Goal: Task Accomplishment & Management: Manage account settings

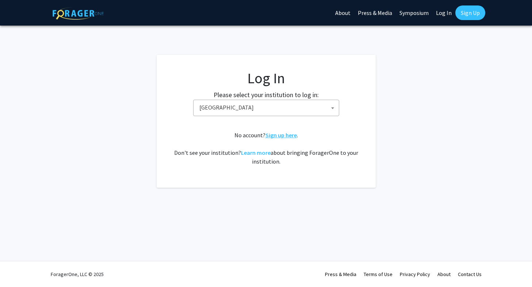
click at [284, 136] on link "Sign up here" at bounding box center [281, 135] width 31 height 7
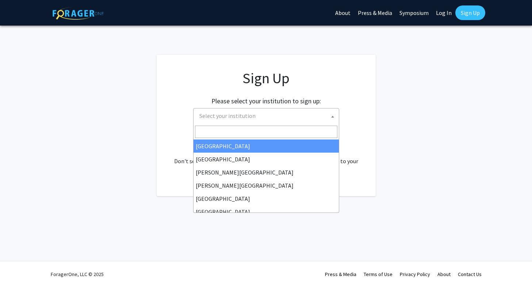
click at [278, 118] on span "Select your institution" at bounding box center [268, 116] width 143 height 15
select select "34"
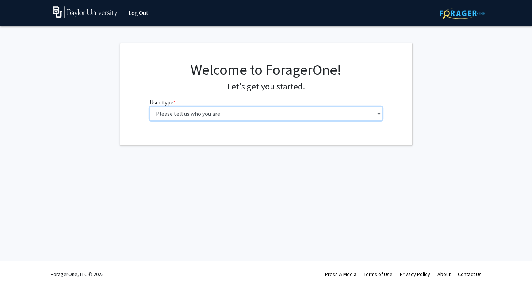
select select "1: undergrad"
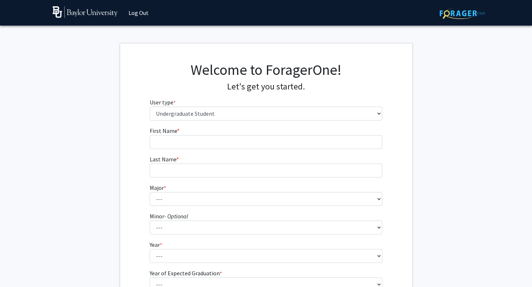
click at [282, 150] on form "First Name * required Last Name * required Major * required --- Accounting Amer…" at bounding box center [266, 215] width 233 height 178
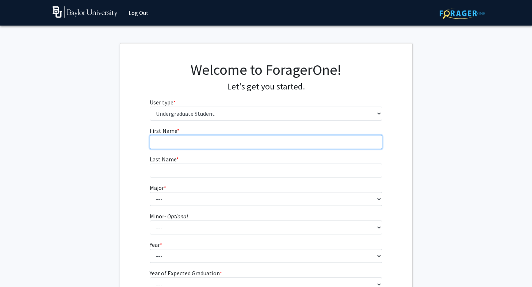
click at [276, 142] on input "First Name * required" at bounding box center [266, 142] width 233 height 14
type input "[PERSON_NAME]"
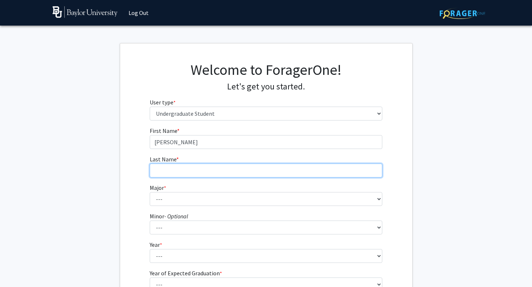
click at [251, 170] on input "Last Name * required" at bounding box center [266, 171] width 233 height 14
type input "[PERSON_NAME]"
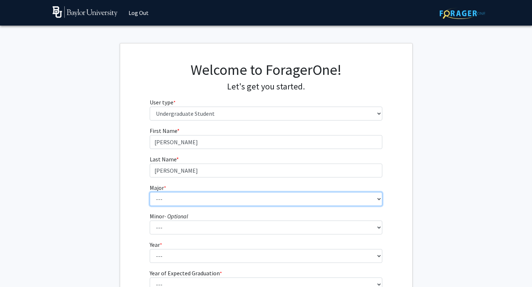
select select "16: 2681"
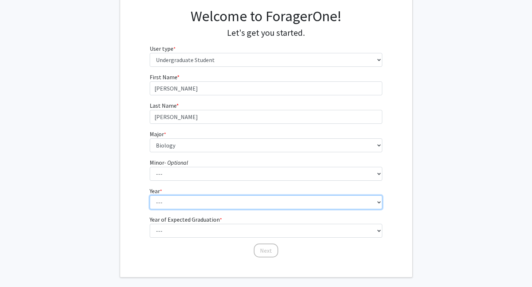
select select "4: senior"
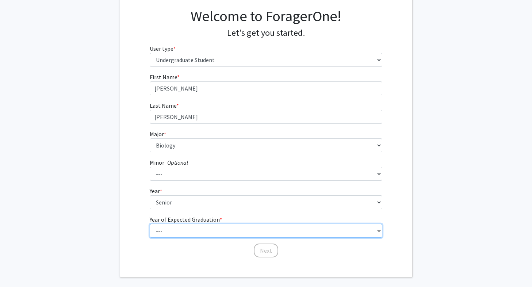
select select "2: 2026"
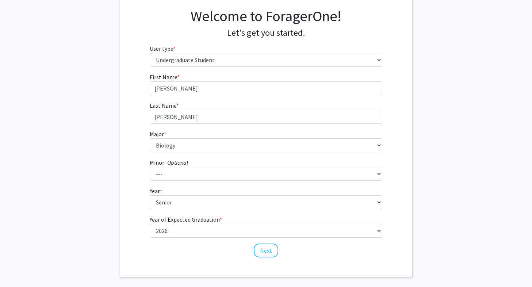
click at [264, 249] on button "Next" at bounding box center [266, 251] width 24 height 14
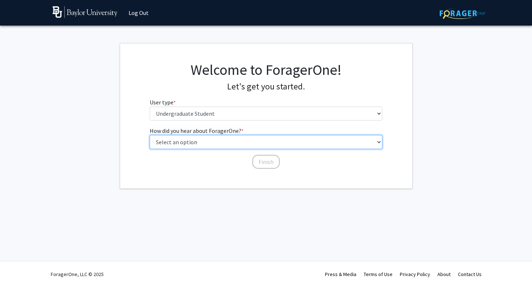
select select "3: university_website"
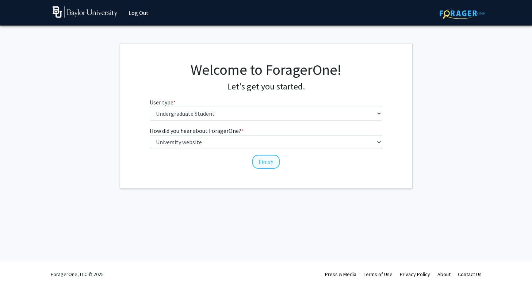
click at [263, 165] on button "Finish" at bounding box center [265, 162] width 27 height 14
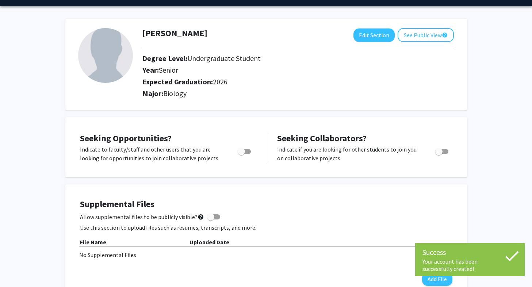
scroll to position [20, 0]
click at [242, 147] on div "Toggle" at bounding box center [245, 150] width 20 height 11
click at [242, 150] on span "Toggle" at bounding box center [241, 151] width 7 height 7
click at [242, 154] on input "Are you actively seeking opportunities?" at bounding box center [241, 154] width 0 height 0
checkbox input "true"
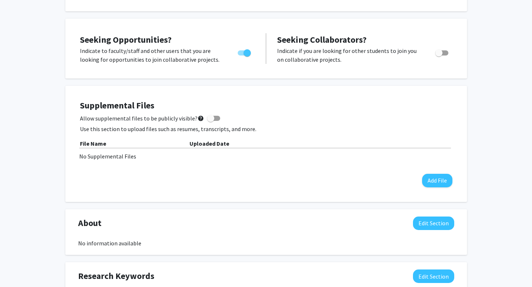
scroll to position [119, 0]
click at [438, 176] on button "Add File" at bounding box center [437, 181] width 30 height 14
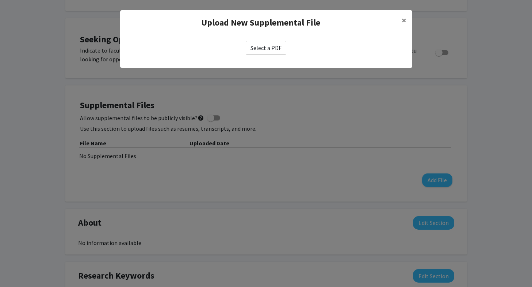
click at [268, 50] on label "Select a PDF" at bounding box center [266, 48] width 41 height 14
click at [0, 0] on input "Select a PDF" at bounding box center [0, 0] width 0 height 0
select select "custom"
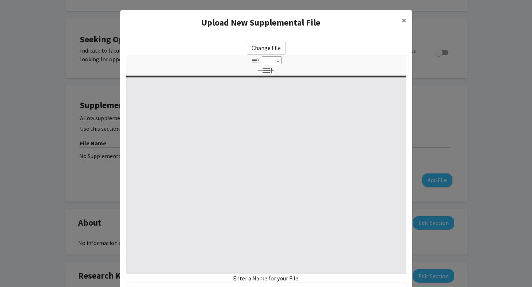
type input "0"
select select "custom"
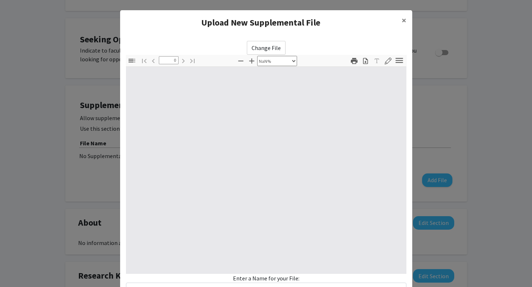
type input "1"
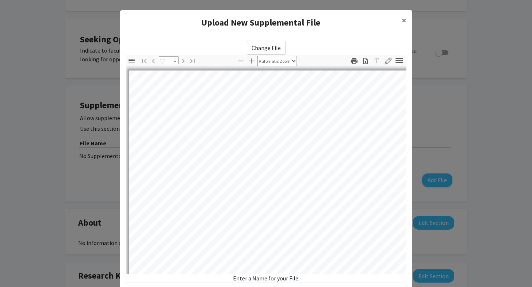
select select "auto"
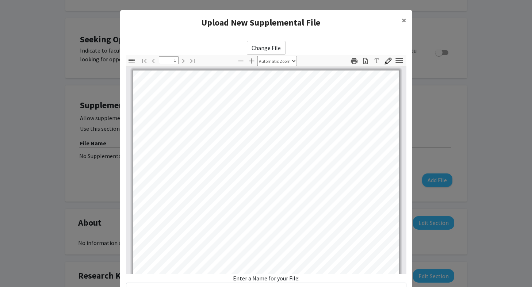
scroll to position [0, 0]
click at [278, 48] on label "Change File" at bounding box center [266, 48] width 39 height 14
click at [0, 0] on input "Change File" at bounding box center [0, 0] width 0 height 0
click at [262, 48] on label "Change File" at bounding box center [266, 48] width 39 height 14
click at [0, 0] on input "Change File" at bounding box center [0, 0] width 0 height 0
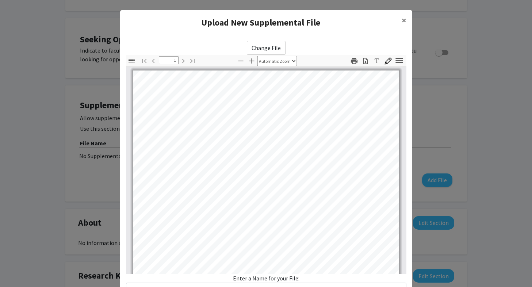
click at [270, 46] on label "Change File" at bounding box center [266, 48] width 39 height 14
click at [0, 0] on input "Change File" at bounding box center [0, 0] width 0 height 0
type input "0"
select select "custom"
type input "1"
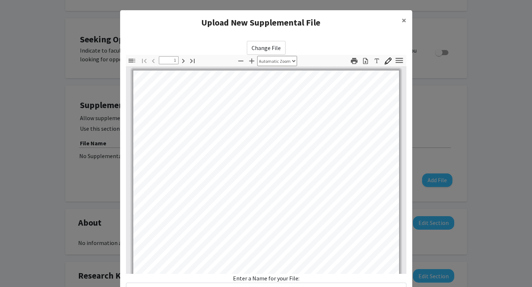
select select "auto"
type input "1"
click at [405, 19] on span "×" at bounding box center [404, 20] width 5 height 11
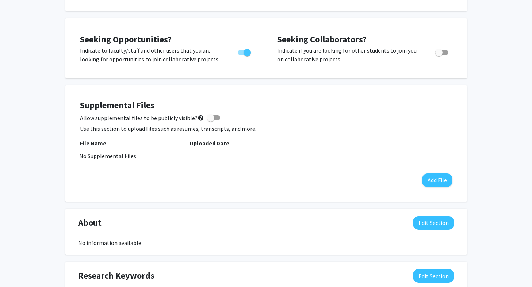
scroll to position [137, 0]
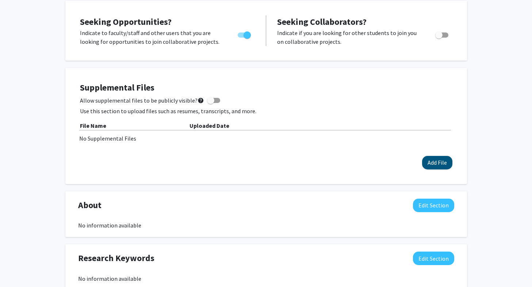
click at [430, 163] on button "Add File" at bounding box center [437, 163] width 30 height 14
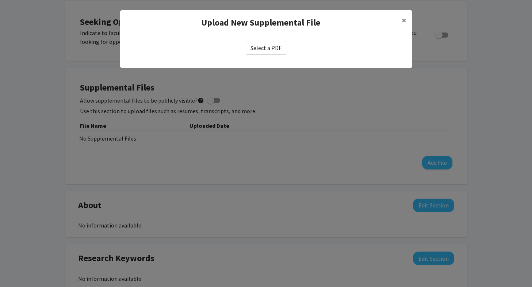
click at [262, 48] on label "Select a PDF" at bounding box center [266, 48] width 41 height 14
click at [0, 0] on input "Select a PDF" at bounding box center [0, 0] width 0 height 0
select select "custom"
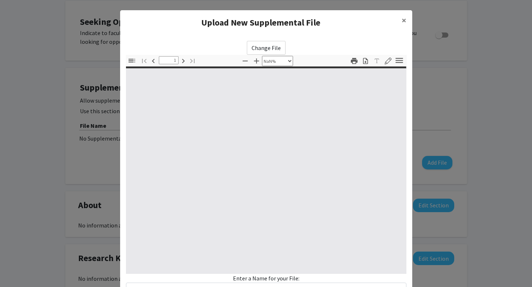
type input "0"
select select "custom"
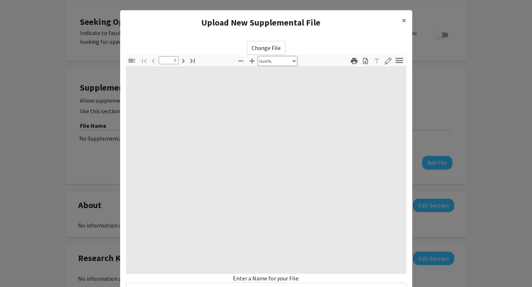
type input "1"
select select "auto"
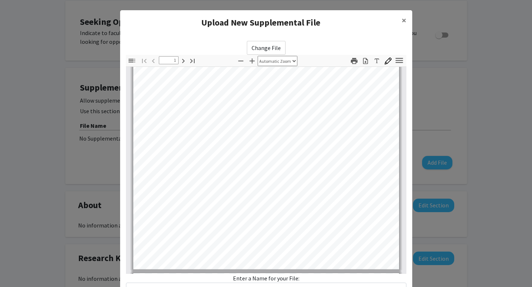
scroll to position [156, 0]
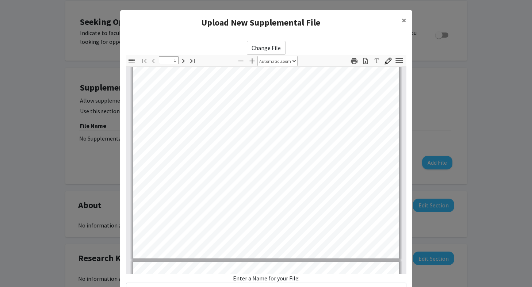
click at [294, 278] on div "Enter a Name for your File:" at bounding box center [266, 285] width 281 height 23
click at [307, 278] on div "Enter a Name for your File:" at bounding box center [266, 285] width 281 height 23
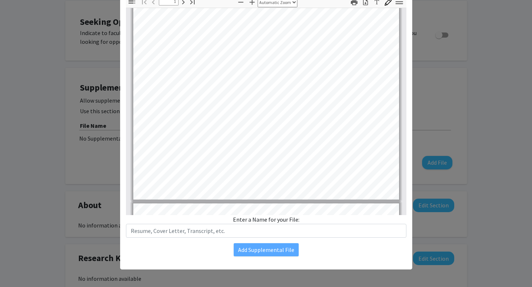
scroll to position [59, 0]
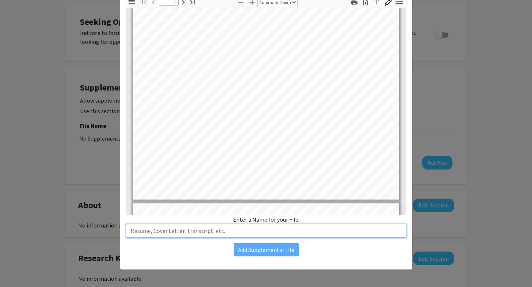
click at [289, 230] on input "text" at bounding box center [266, 231] width 281 height 14
type input "Resume"
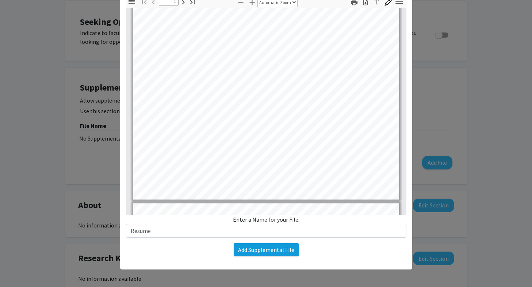
click at [288, 250] on button "Add Supplemental File" at bounding box center [266, 249] width 65 height 13
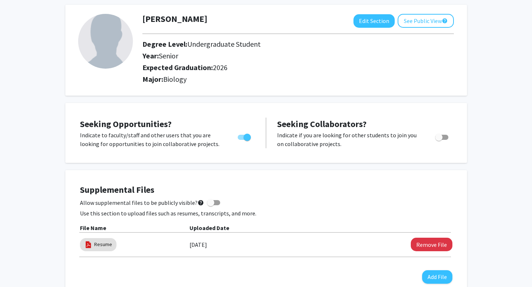
scroll to position [17, 0]
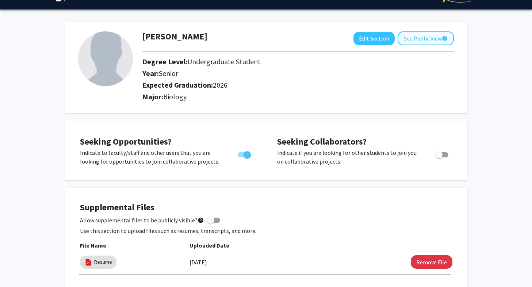
click at [410, 41] on button "See Public View help" at bounding box center [426, 38] width 56 height 14
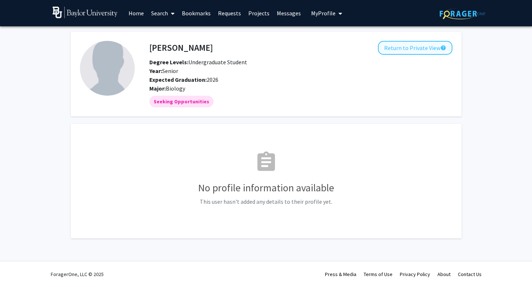
click at [391, 44] on button "Return to Private View help" at bounding box center [415, 48] width 75 height 14
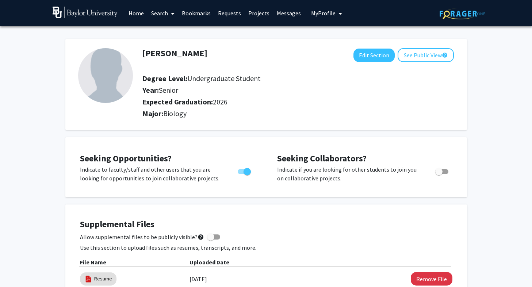
click at [208, 236] on span at bounding box center [210, 236] width 7 height 7
click at [210, 240] on input "Allow supplemental files to be publicly visible? help" at bounding box center [210, 240] width 0 height 0
checkbox input "true"
click at [420, 54] on button "See Public View help" at bounding box center [426, 55] width 56 height 14
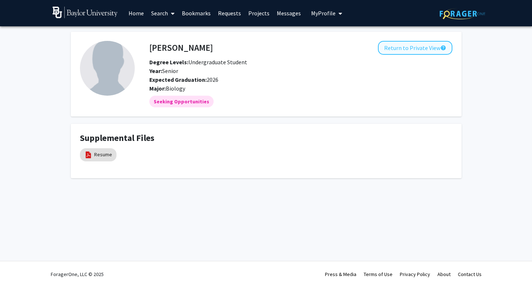
click at [405, 49] on button "Return to Private View help" at bounding box center [415, 48] width 75 height 14
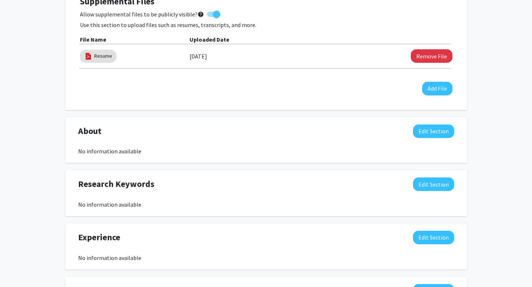
scroll to position [238, 0]
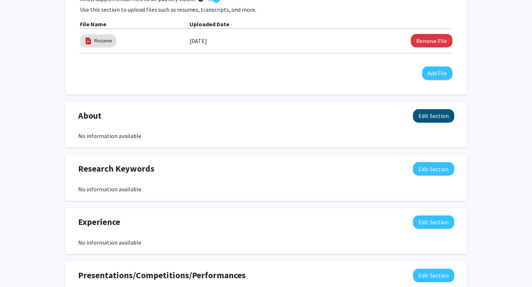
click at [436, 122] on button "Edit Section" at bounding box center [433, 116] width 41 height 14
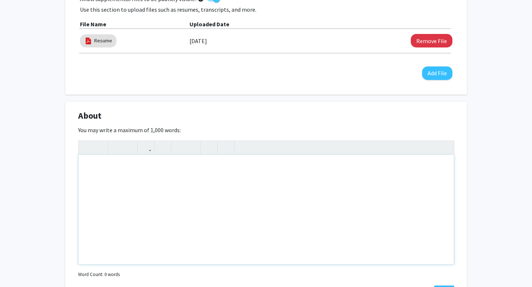
click at [263, 190] on div "Note to users with screen readers: Please deactivate our accessibility plugin f…" at bounding box center [267, 210] width 376 height 110
type textarea "Baylor Biology std"
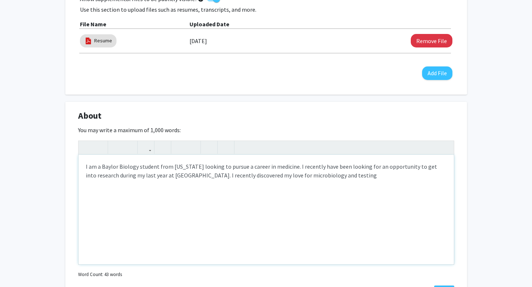
click at [303, 177] on div "I am a Baylor Biology student from [US_STATE] looking to pursue a career in med…" at bounding box center [267, 210] width 376 height 110
click at [343, 177] on div "I am a Baylor Biology student from [US_STATE] looking to pursue a career in med…" at bounding box center [267, 210] width 376 height 110
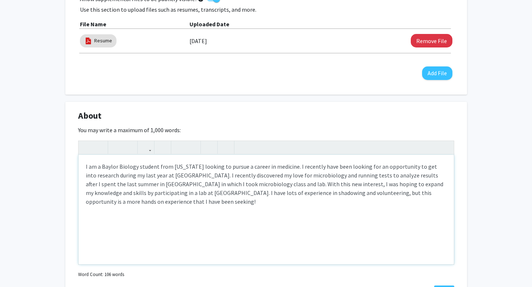
click at [362, 194] on div "I am a Baylor Biology student from [US_STATE] looking to pursue a career in med…" at bounding box center [267, 210] width 376 height 110
click at [350, 220] on div "I am a Baylor Biology student from [US_STATE] looking to pursue a career in med…" at bounding box center [267, 210] width 376 height 110
click at [319, 195] on div "I am a Baylor Biology student from [US_STATE] looking to pursue a career in med…" at bounding box center [267, 210] width 376 height 110
drag, startPoint x: 350, startPoint y: 194, endPoint x: 372, endPoint y: 196, distance: 21.3
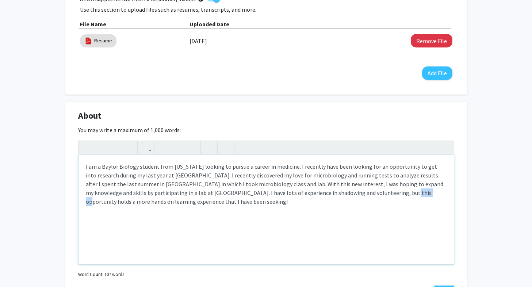
click at [372, 196] on div "I am a Baylor Biology student from [US_STATE] looking to pursue a career in med…" at bounding box center [267, 210] width 376 height 110
click at [349, 195] on div "I am a Baylor Biology student from [US_STATE] looking to pursue a career in med…" at bounding box center [267, 210] width 376 height 110
click at [369, 194] on div "I am a Baylor Biology student from [US_STATE] looking to pursue a career in med…" at bounding box center [267, 210] width 376 height 110
click at [335, 195] on div "I am a Baylor Biology student from [US_STATE] looking to pursue a career in med…" at bounding box center [267, 210] width 376 height 110
click at [370, 195] on div "I am a Baylor Biology student from [US_STATE] looking to pursue a career in med…" at bounding box center [267, 210] width 376 height 110
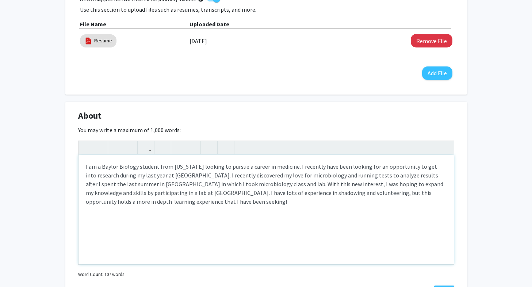
click at [383, 206] on div "I am a Baylor Biology student from [US_STATE] looking to pursue a career in med…" at bounding box center [267, 210] width 376 height 110
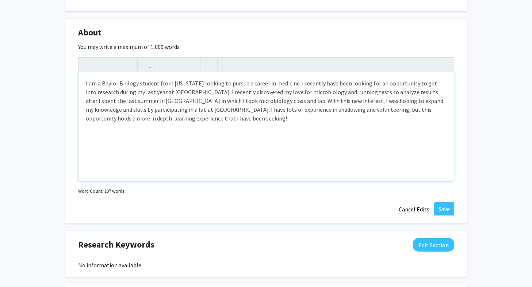
scroll to position [324, 0]
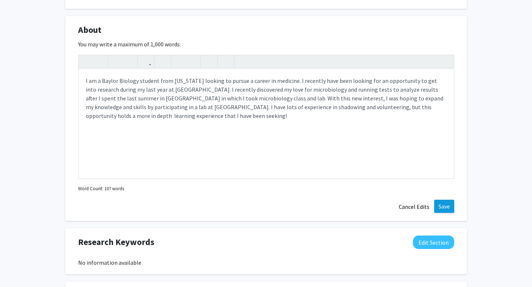
click at [439, 203] on button "Save" at bounding box center [444, 206] width 20 height 13
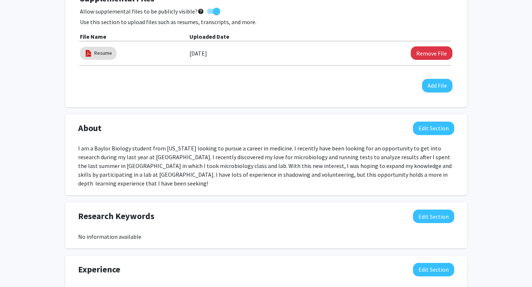
scroll to position [225, 0]
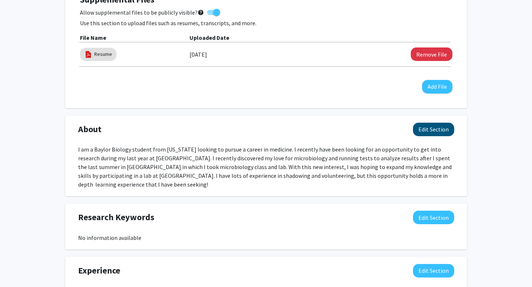
click at [438, 127] on button "Edit Section" at bounding box center [433, 130] width 41 height 14
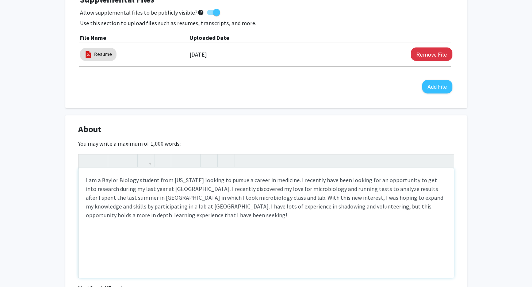
click at [426, 201] on div "I am a Baylor Biology student from [US_STATE] looking to pursue a career in med…" at bounding box center [267, 223] width 376 height 110
click at [360, 208] on div "I am a Baylor Biology student from [US_STATE] looking to pursue a career in med…" at bounding box center [267, 223] width 376 height 110
drag, startPoint x: 326, startPoint y: 208, endPoint x: 360, endPoint y: 208, distance: 33.6
click at [360, 208] on div "I am a Baylor Biology student from [US_STATE] looking to pursue a career in med…" at bounding box center [267, 223] width 376 height 110
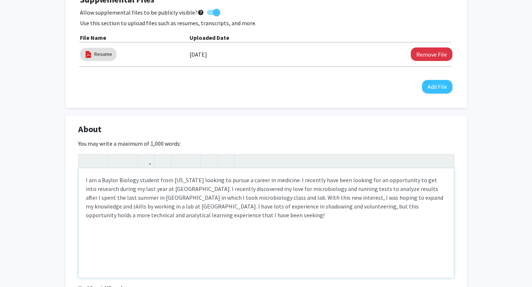
click at [335, 212] on div "I am a Baylor Biology student from [US_STATE] looking to pursue a career in med…" at bounding box center [267, 223] width 376 height 110
click at [147, 216] on div "I am a Baylor Biology student from [US_STATE] looking to pursue a career in med…" at bounding box center [267, 223] width 376 height 110
click at [201, 219] on div "I am a Baylor Biology student from [US_STATE] looking to pursue a career in med…" at bounding box center [267, 223] width 376 height 110
drag, startPoint x: 148, startPoint y: 216, endPoint x: 210, endPoint y: 218, distance: 62.5
click at [210, 218] on div "I am a Baylor Biology student from [US_STATE] looking to pursue a career in med…" at bounding box center [267, 223] width 376 height 110
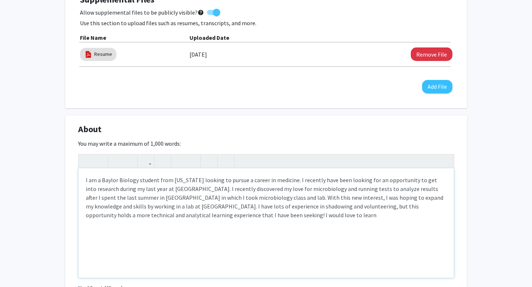
type textarea "I am a Baylor Biology student from [US_STATE] looking to pursue a career in med…"
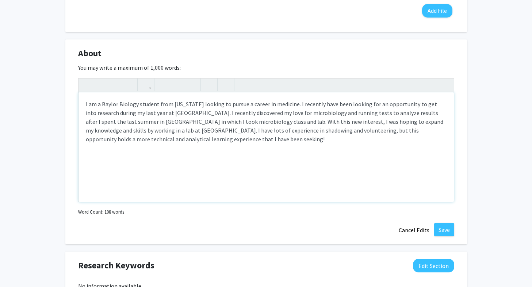
scroll to position [304, 0]
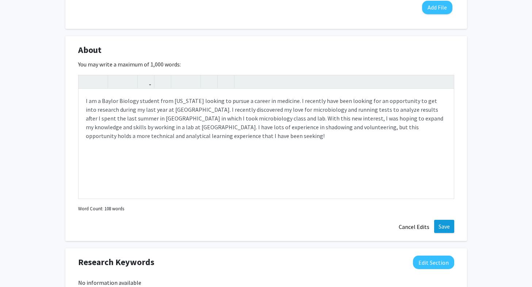
click at [444, 228] on button "Save" at bounding box center [444, 226] width 20 height 13
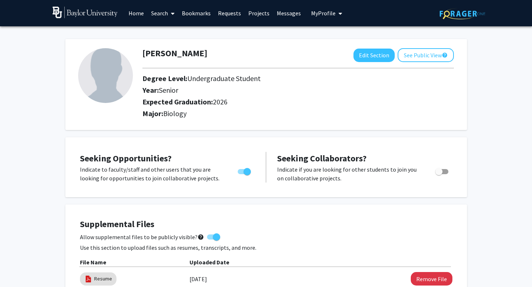
scroll to position [0, 0]
click at [138, 12] on link "Home" at bounding box center [136, 13] width 23 height 26
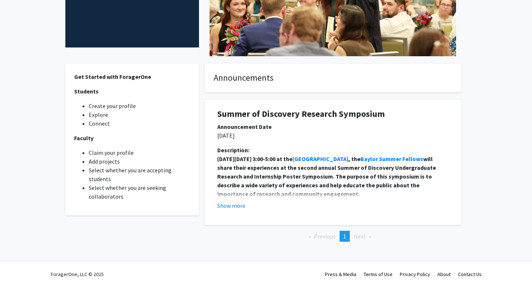
scroll to position [144, 0]
click at [360, 236] on span "Next page" at bounding box center [360, 236] width 12 height 7
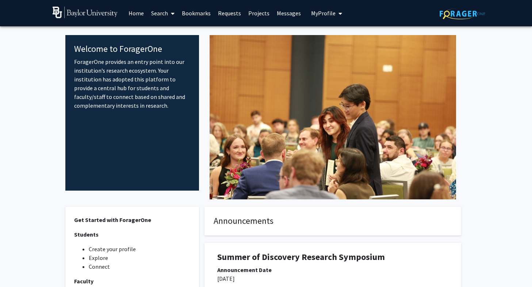
scroll to position [0, 0]
click at [157, 12] on link "Search" at bounding box center [163, 13] width 31 height 26
click at [168, 46] on span "Students" at bounding box center [170, 48] width 45 height 15
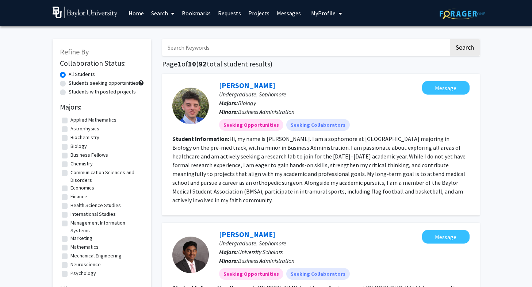
click at [223, 13] on link "Requests" at bounding box center [229, 13] width 30 height 26
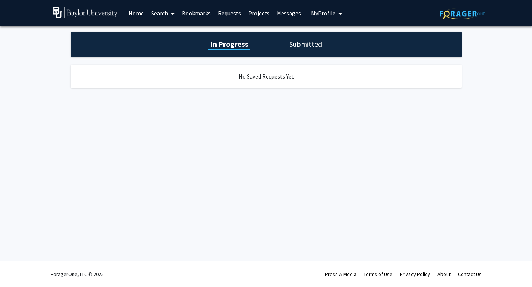
click at [201, 14] on link "Bookmarks" at bounding box center [196, 13] width 36 height 26
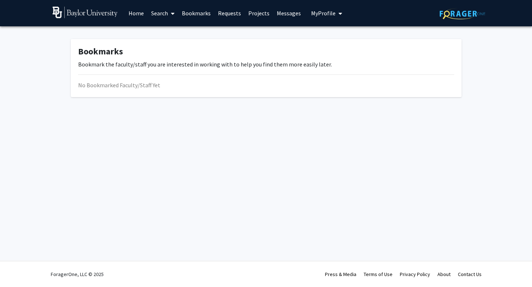
click at [288, 12] on link "Messages" at bounding box center [288, 13] width 31 height 26
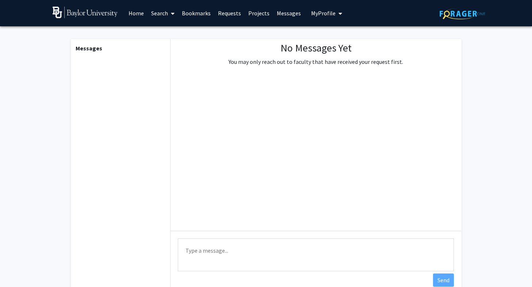
click at [254, 12] on link "Projects" at bounding box center [259, 13] width 29 height 26
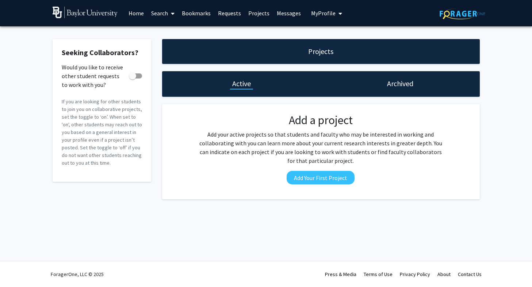
click at [204, 12] on link "Bookmarks" at bounding box center [196, 13] width 36 height 26
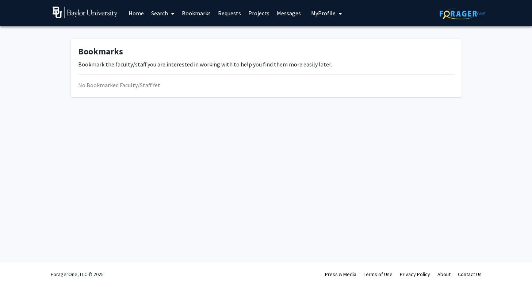
click at [168, 13] on span at bounding box center [171, 14] width 7 height 26
click at [167, 31] on span "Faculty/Staff" at bounding box center [175, 33] width 54 height 15
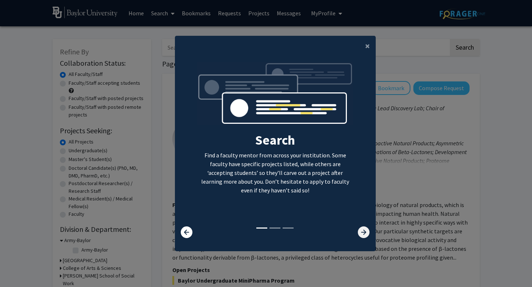
click at [360, 236] on icon at bounding box center [364, 233] width 12 height 12
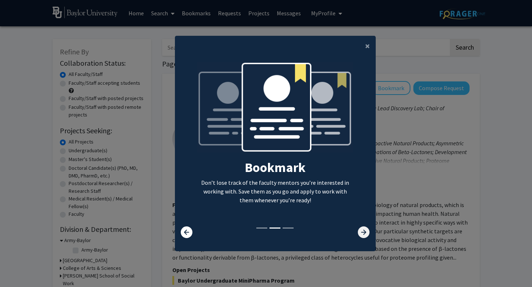
click at [362, 236] on icon at bounding box center [364, 233] width 12 height 12
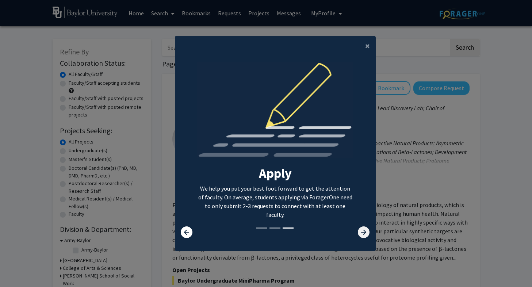
click at [362, 236] on icon at bounding box center [364, 233] width 12 height 12
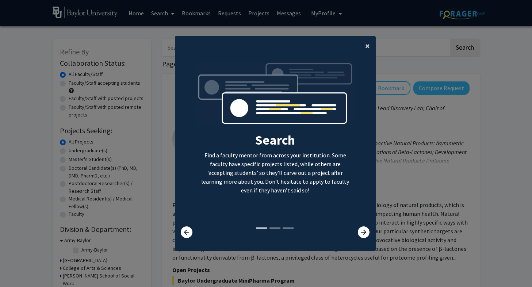
click at [365, 42] on span "×" at bounding box center [367, 45] width 5 height 11
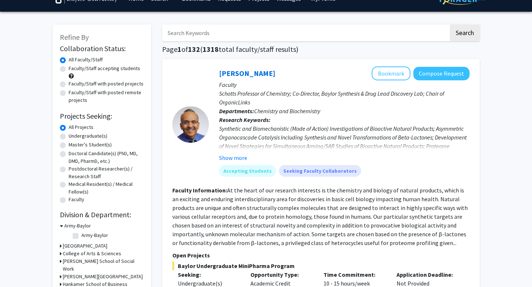
scroll to position [16, 0]
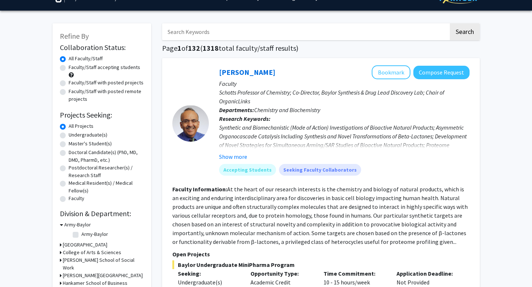
click at [81, 136] on label "Undergraduate(s)" at bounding box center [88, 135] width 39 height 8
click at [73, 136] on input "Undergraduate(s)" at bounding box center [71, 133] width 5 height 5
radio input "true"
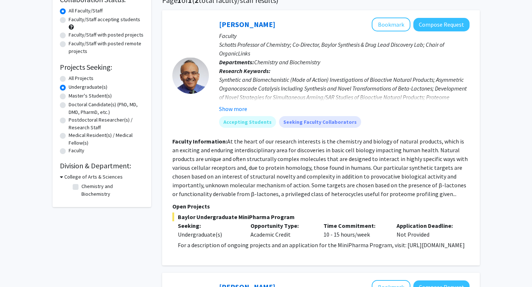
scroll to position [61, 0]
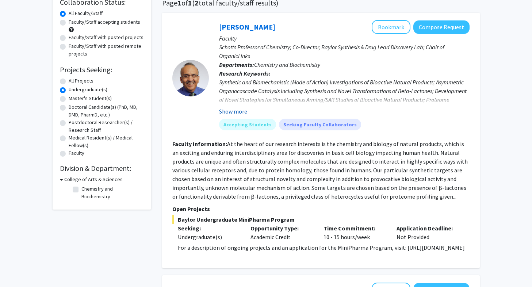
click at [235, 114] on button "Show more" at bounding box center [233, 111] width 28 height 9
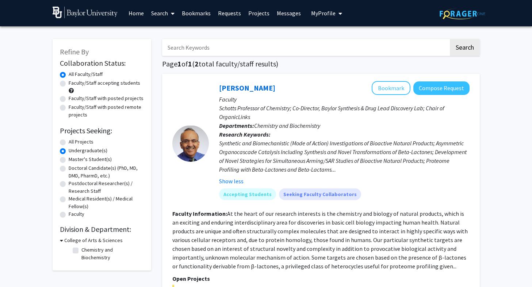
scroll to position [0, 0]
